Goal: Transaction & Acquisition: Purchase product/service

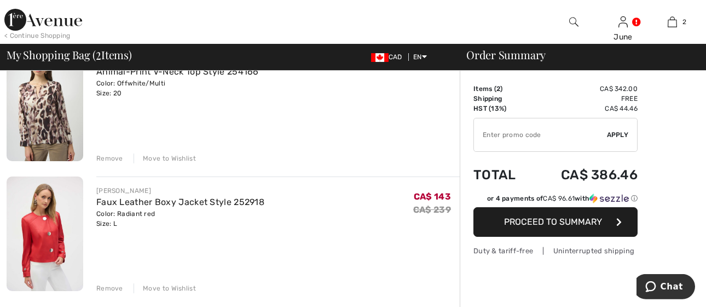
scroll to position [115, 0]
click at [114, 158] on div "Remove" at bounding box center [109, 158] width 27 height 10
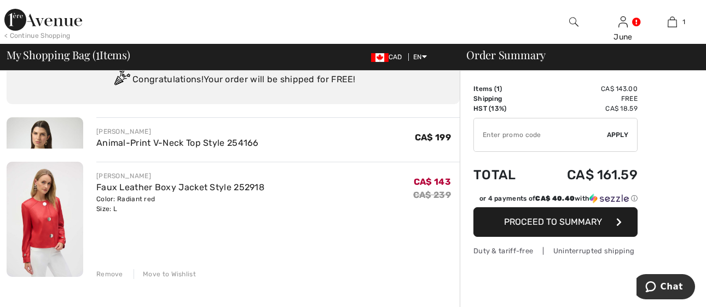
scroll to position [0, 0]
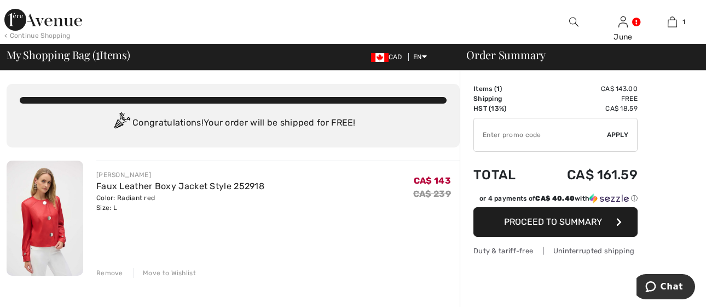
click at [485, 136] on input "TEXT" at bounding box center [540, 134] width 133 height 33
type input "EXTRA20"
click at [620, 136] on span "Apply" at bounding box center [618, 135] width 22 height 10
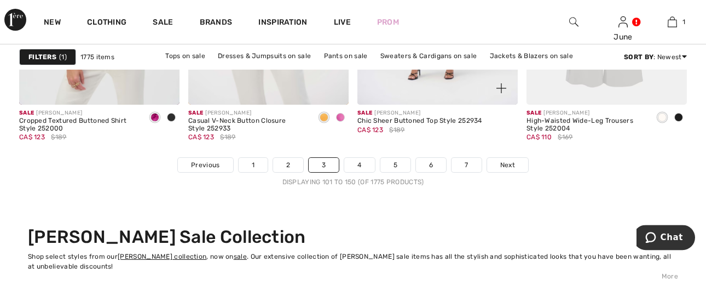
scroll to position [4713, 0]
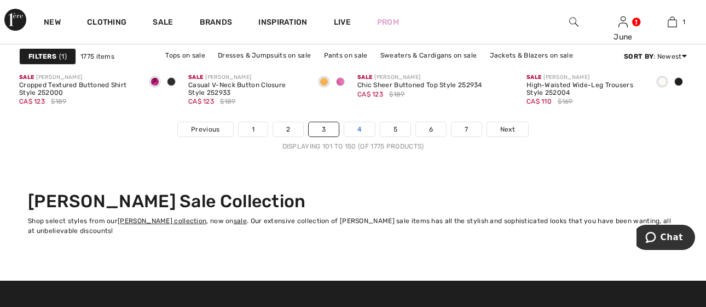
click at [357, 136] on link "4" at bounding box center [359, 129] width 30 height 14
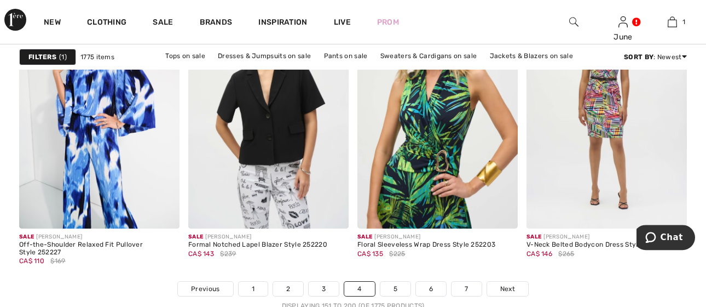
scroll to position [4598, 0]
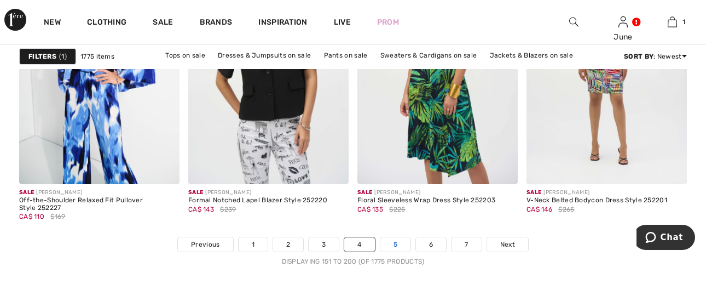
click at [396, 244] on link "5" at bounding box center [395, 244] width 30 height 14
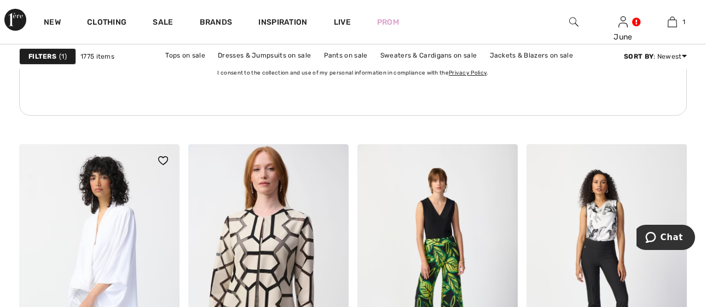
scroll to position [3909, 0]
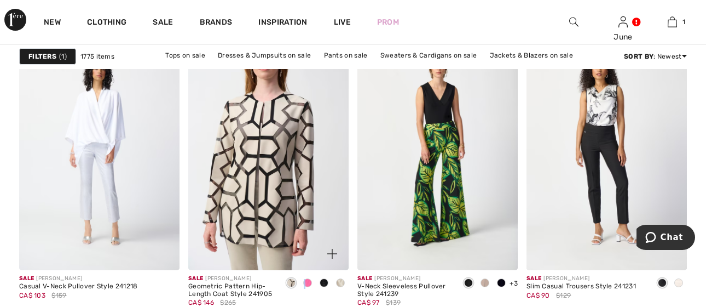
drag, startPoint x: 304, startPoint y: 280, endPoint x: 308, endPoint y: 275, distance: 5.9
click at [308, 275] on div at bounding box center [307, 283] width 16 height 18
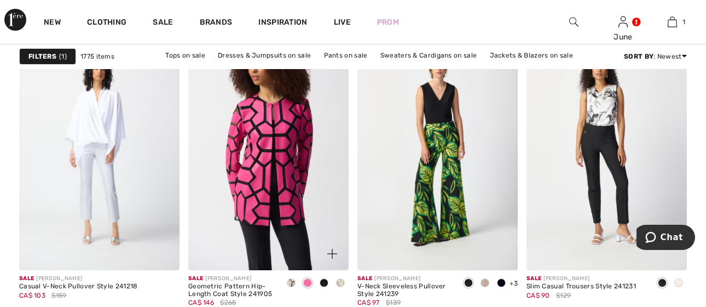
click at [341, 281] on span at bounding box center [340, 282] width 9 height 9
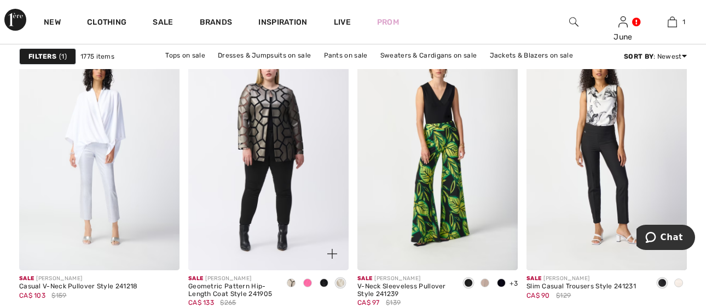
click at [289, 281] on span at bounding box center [291, 282] width 9 height 9
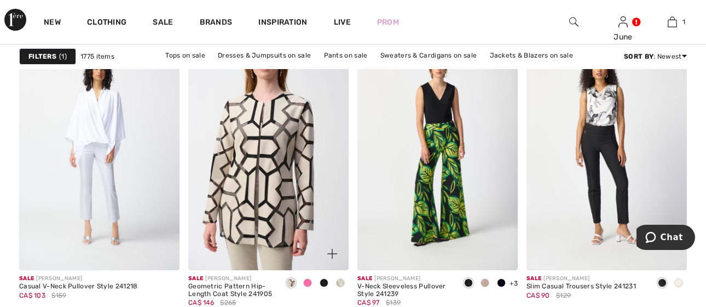
click at [324, 282] on span at bounding box center [324, 282] width 9 height 9
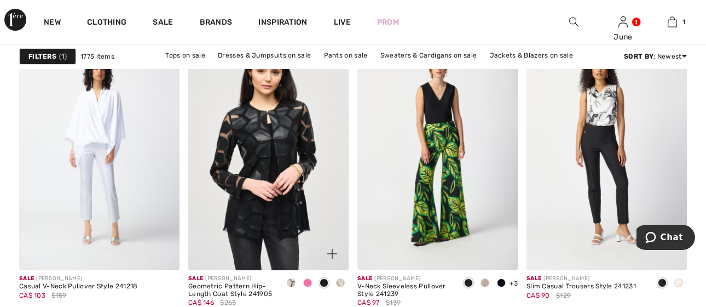
click at [339, 281] on span at bounding box center [340, 282] width 9 height 9
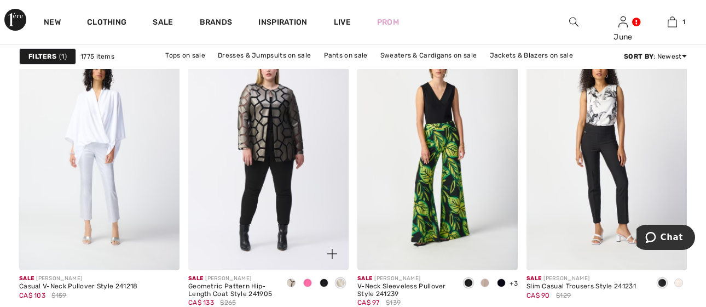
click at [325, 281] on span at bounding box center [324, 282] width 9 height 9
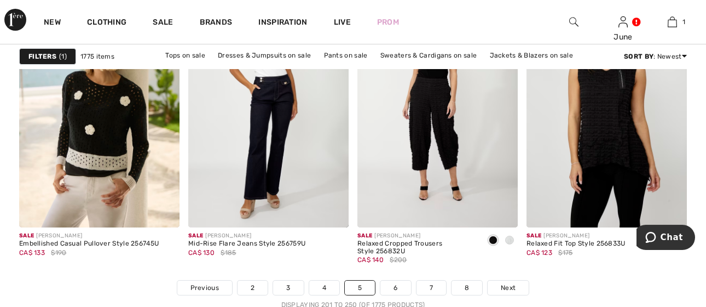
scroll to position [4598, 0]
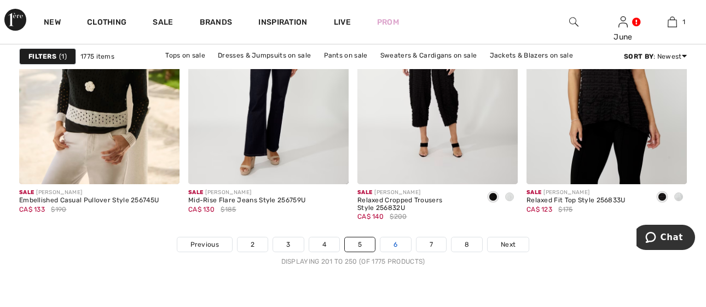
click at [395, 241] on link "6" at bounding box center [395, 244] width 30 height 14
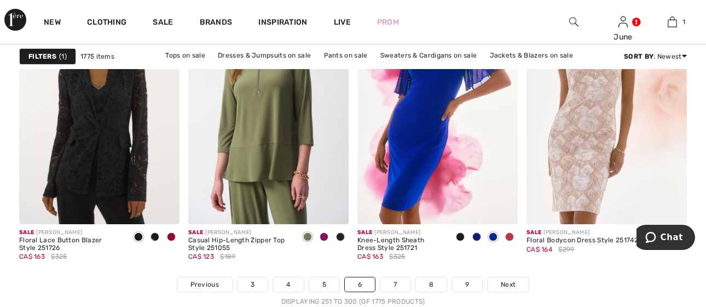
scroll to position [4598, 0]
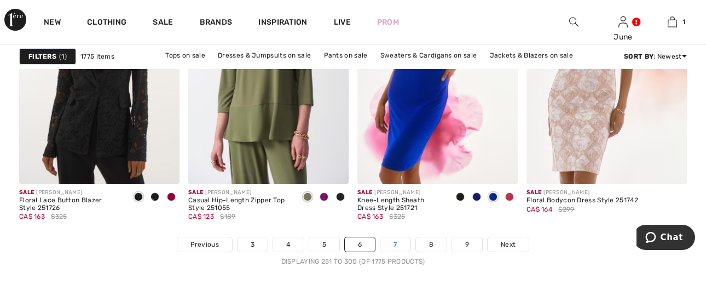
click at [399, 245] on link "7" at bounding box center [395, 244] width 30 height 14
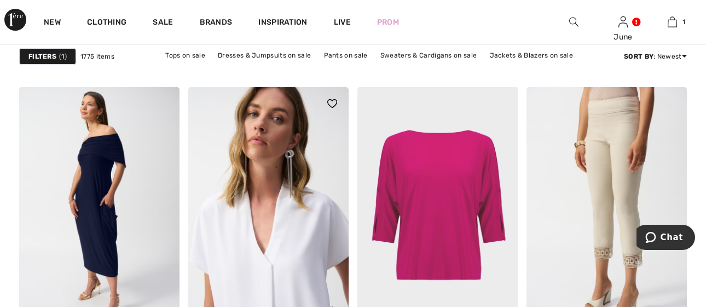
scroll to position [3219, 0]
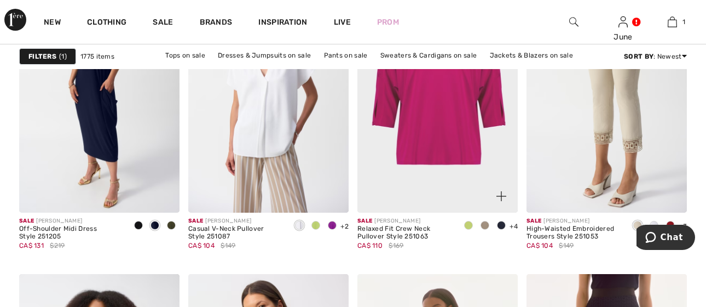
click at [468, 226] on span at bounding box center [468, 225] width 9 height 9
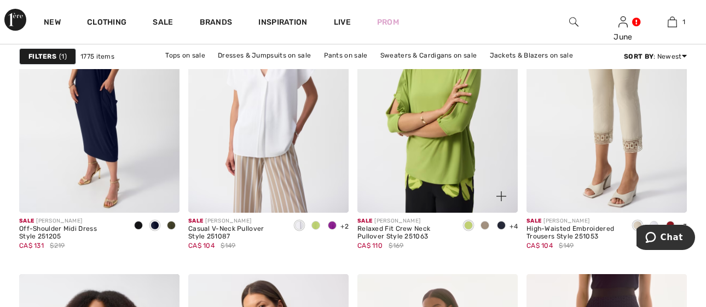
click at [488, 224] on span at bounding box center [485, 225] width 9 height 9
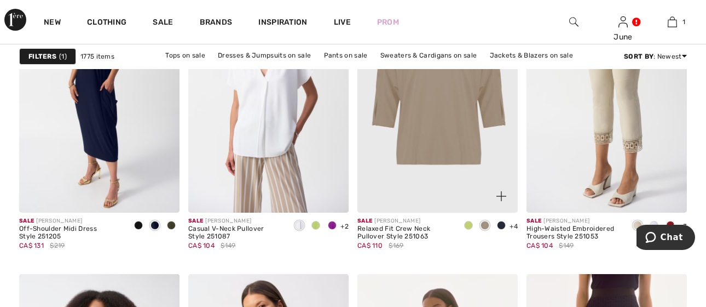
click at [499, 223] on span at bounding box center [501, 225] width 9 height 9
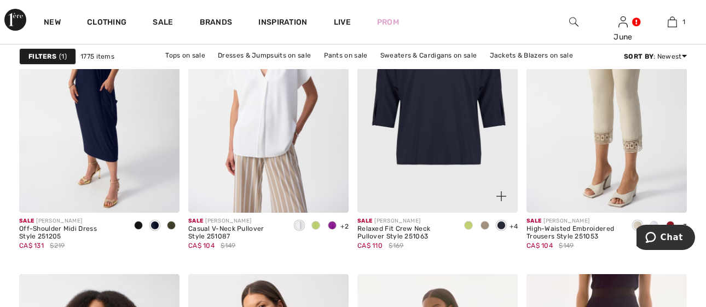
click at [467, 224] on span at bounding box center [468, 225] width 9 height 9
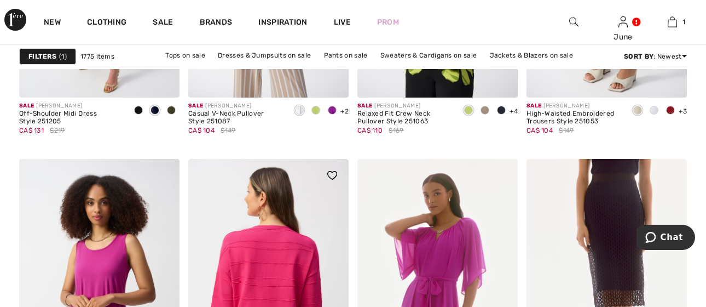
scroll to position [3449, 0]
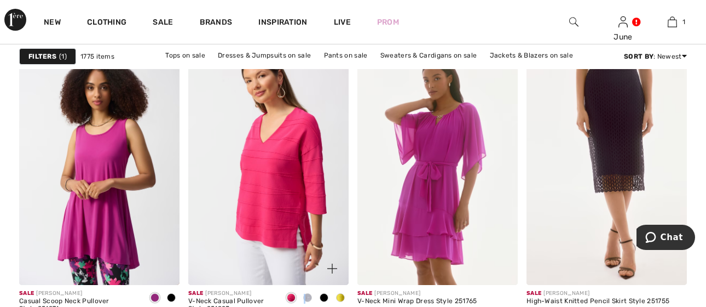
click at [304, 296] on span at bounding box center [307, 297] width 9 height 9
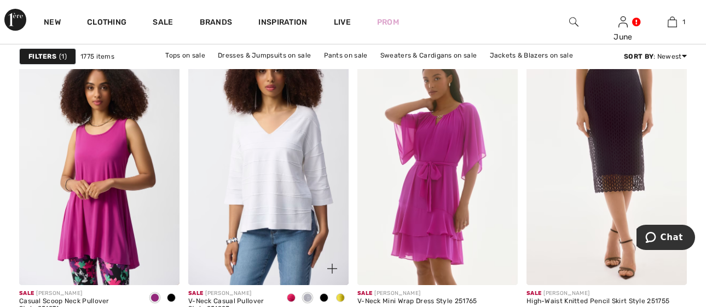
click at [289, 295] on span at bounding box center [291, 297] width 9 height 9
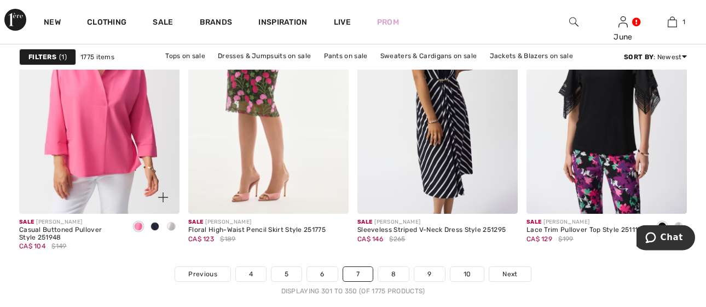
scroll to position [4598, 0]
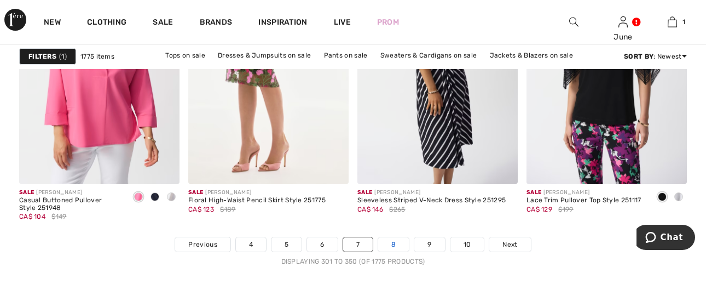
click at [394, 245] on link "8" at bounding box center [393, 244] width 31 height 14
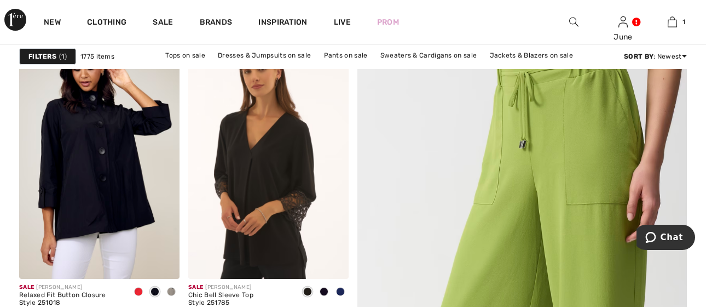
scroll to position [230, 0]
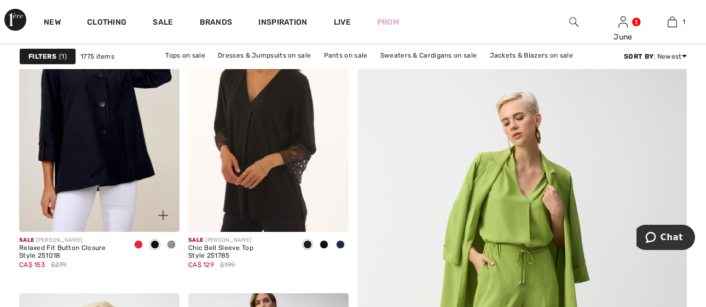
click at [136, 248] on div at bounding box center [138, 245] width 16 height 18
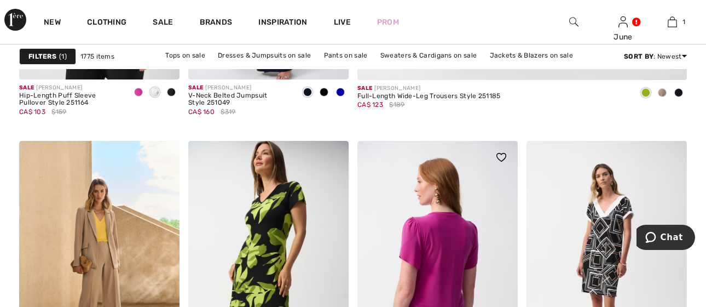
scroll to position [805, 0]
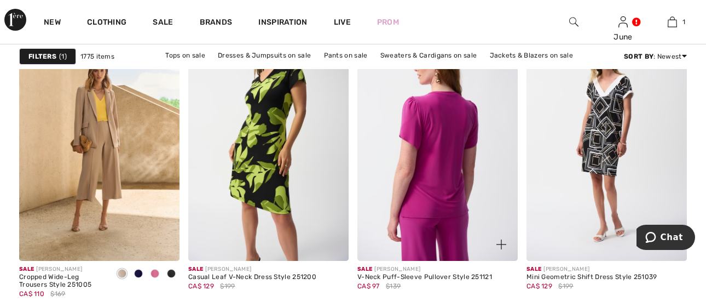
click at [461, 222] on img at bounding box center [437, 140] width 160 height 241
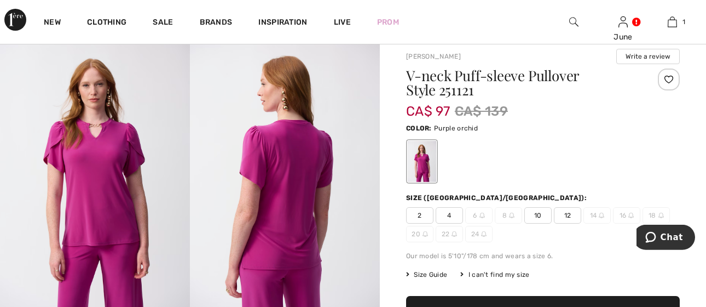
scroll to position [115, 0]
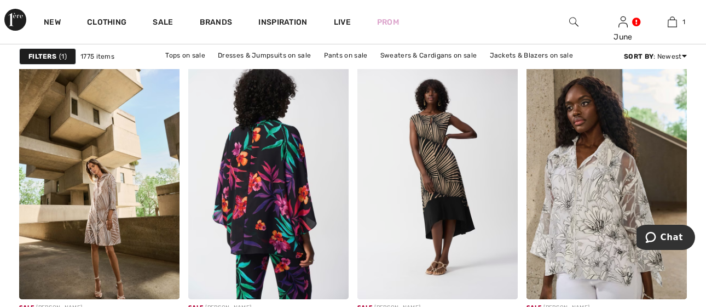
scroll to position [4598, 0]
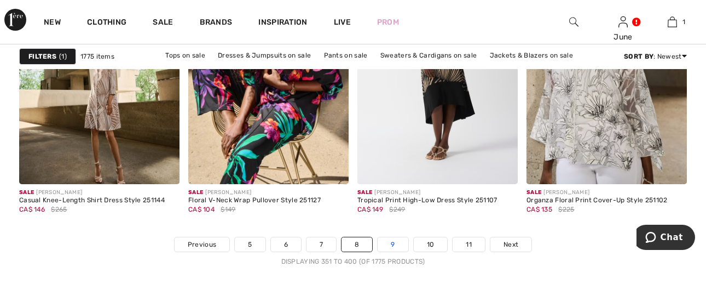
click at [392, 247] on link "9" at bounding box center [393, 244] width 30 height 14
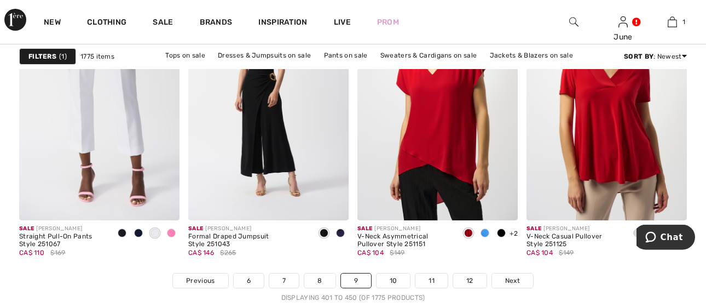
scroll to position [4598, 0]
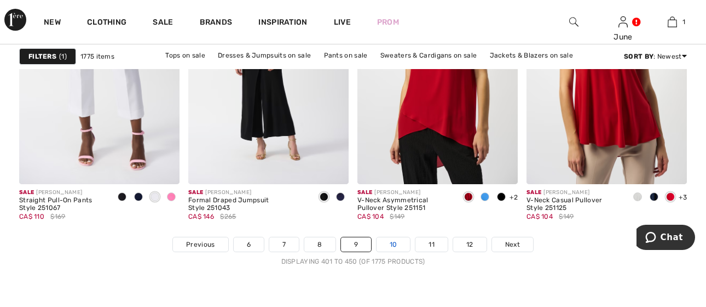
click at [386, 247] on link "10" at bounding box center [394, 244] width 34 height 14
click at [395, 245] on link "10" at bounding box center [394, 244] width 34 height 14
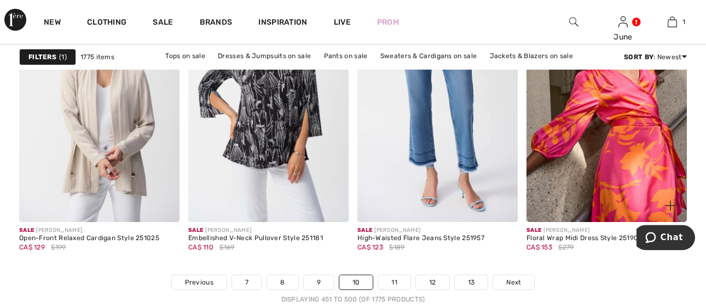
scroll to position [4598, 0]
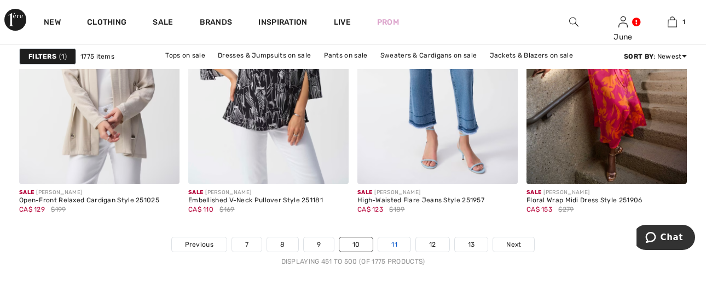
click at [396, 243] on link "11" at bounding box center [394, 244] width 32 height 14
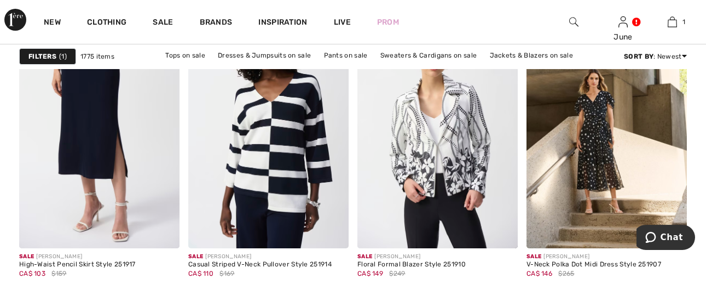
scroll to position [3219, 0]
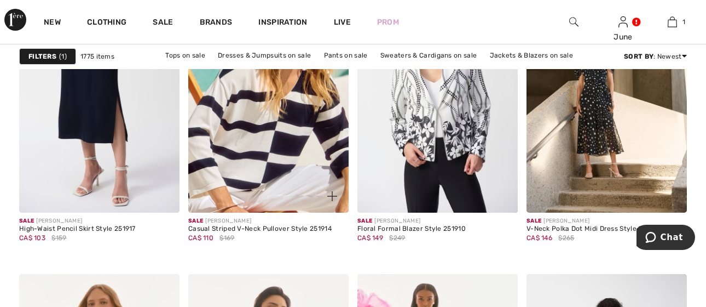
click at [240, 229] on div "Casual Striped V-Neck Pullover Style 251914" at bounding box center [259, 229] width 143 height 8
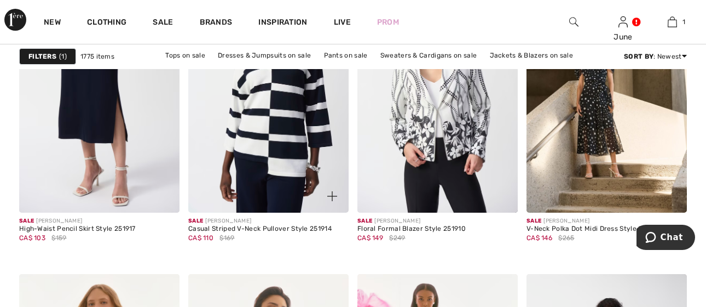
click at [261, 188] on img at bounding box center [268, 92] width 160 height 241
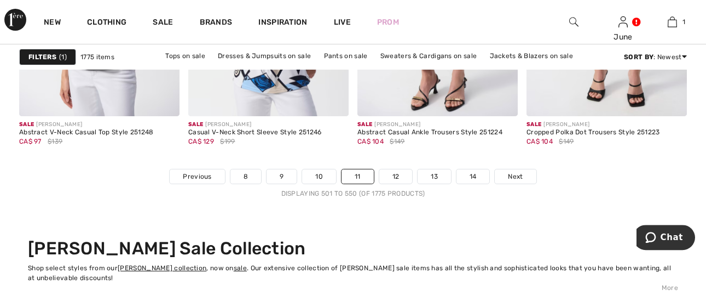
scroll to position [4713, 0]
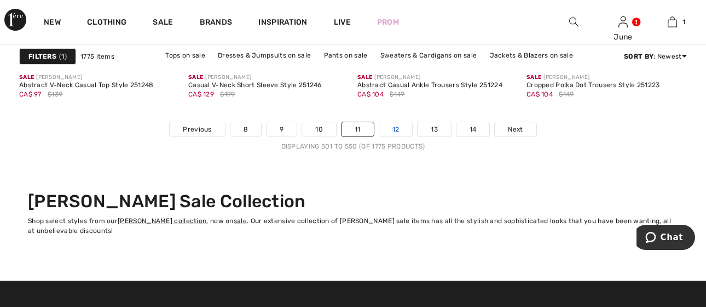
click at [398, 130] on link "12" at bounding box center [395, 129] width 33 height 14
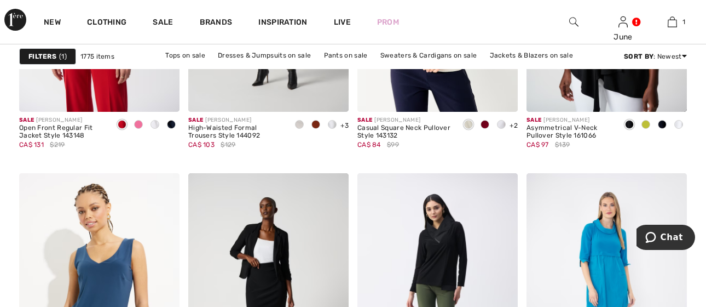
scroll to position [4483, 0]
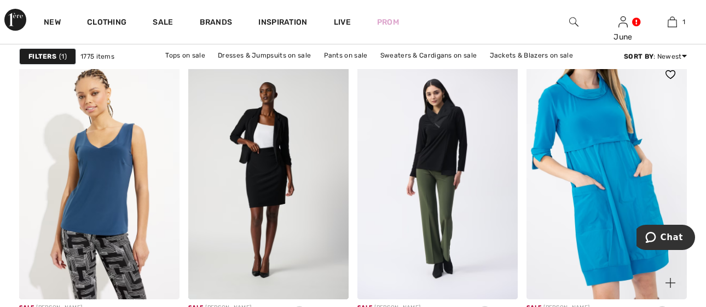
click at [598, 234] on img at bounding box center [607, 178] width 160 height 241
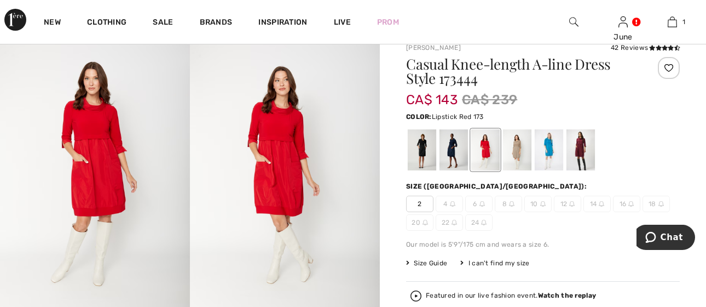
scroll to position [115, 0]
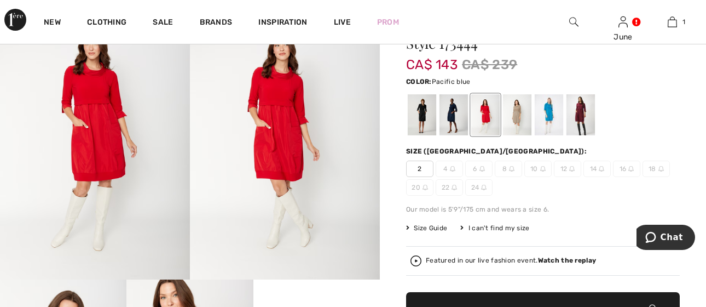
drag, startPoint x: 543, startPoint y: 115, endPoint x: 552, endPoint y: 122, distance: 11.4
click at [551, 122] on div at bounding box center [549, 114] width 28 height 41
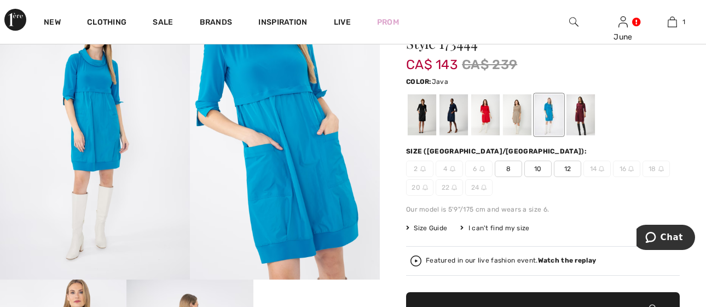
click at [513, 117] on div at bounding box center [517, 114] width 28 height 41
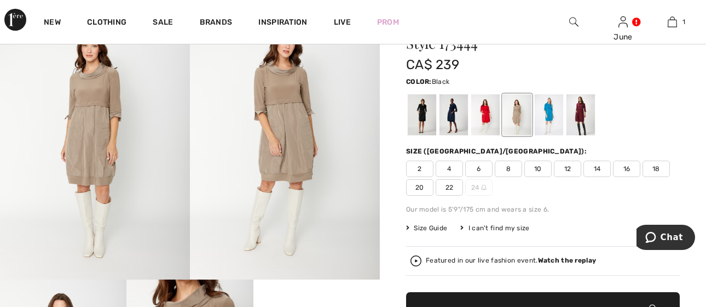
click at [420, 119] on div at bounding box center [422, 114] width 28 height 41
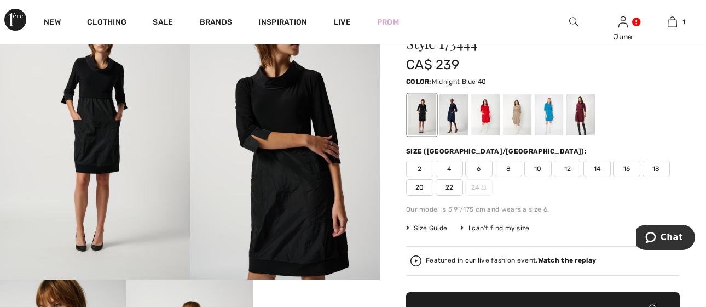
click at [450, 114] on div at bounding box center [454, 114] width 28 height 41
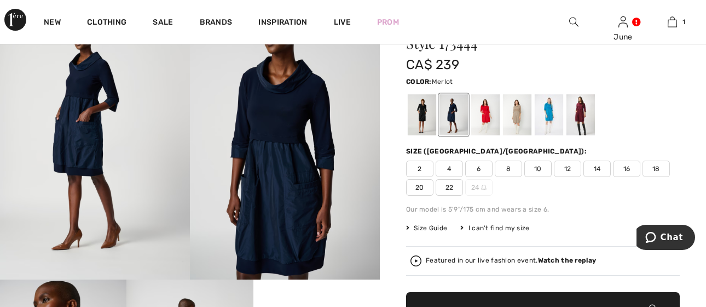
click at [582, 117] on div at bounding box center [581, 114] width 28 height 41
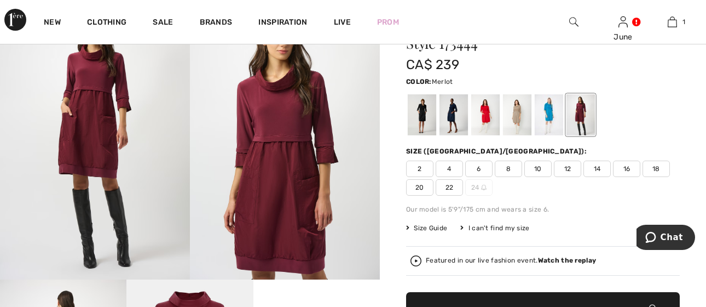
click at [276, 187] on img at bounding box center [285, 137] width 190 height 285
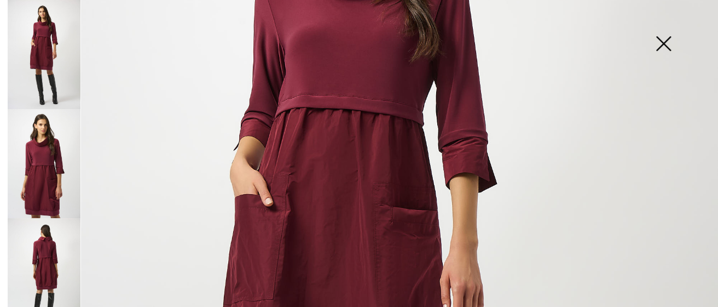
scroll to position [378, 0]
